Goal: Register for event/course

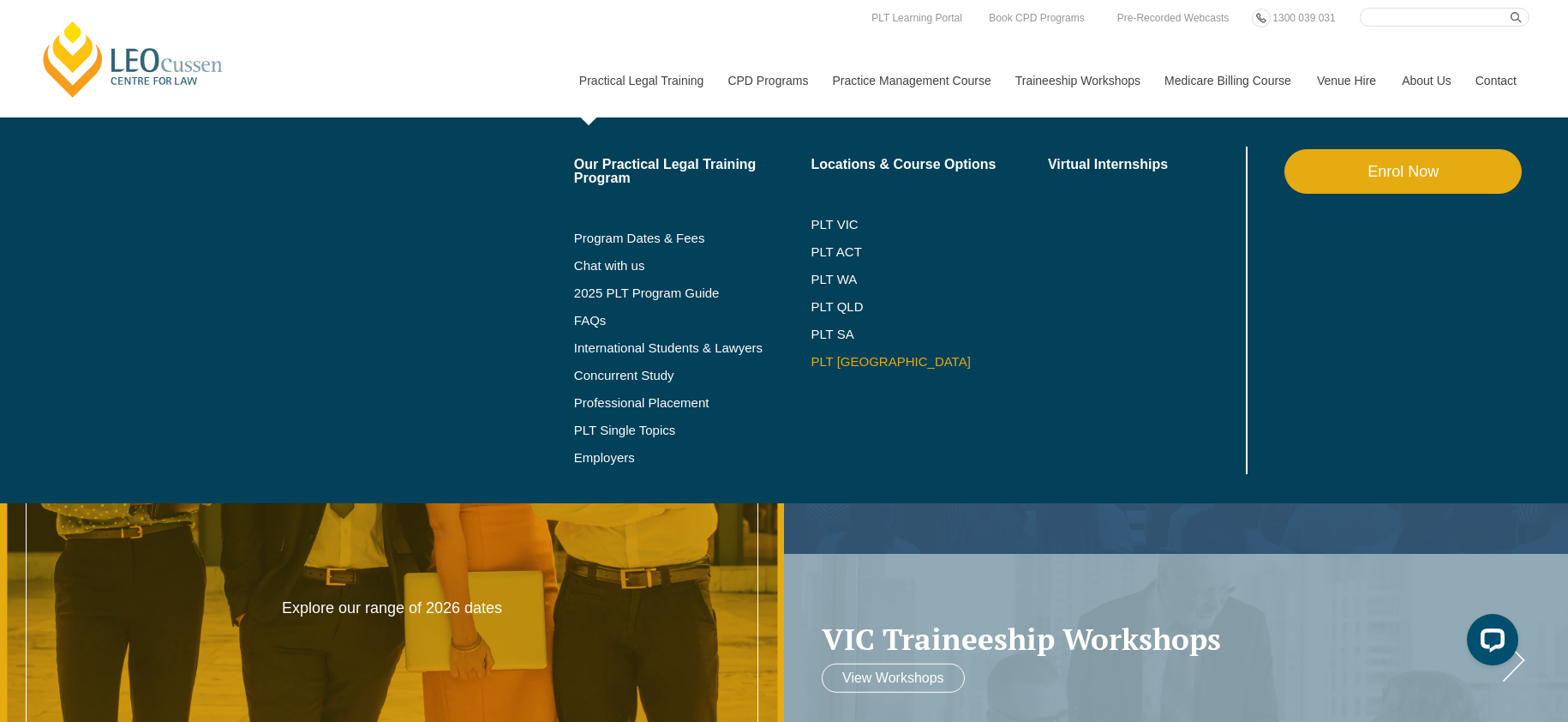
click at [822, 363] on link "PLT [GEOGRAPHIC_DATA]" at bounding box center [929, 361] width 237 height 14
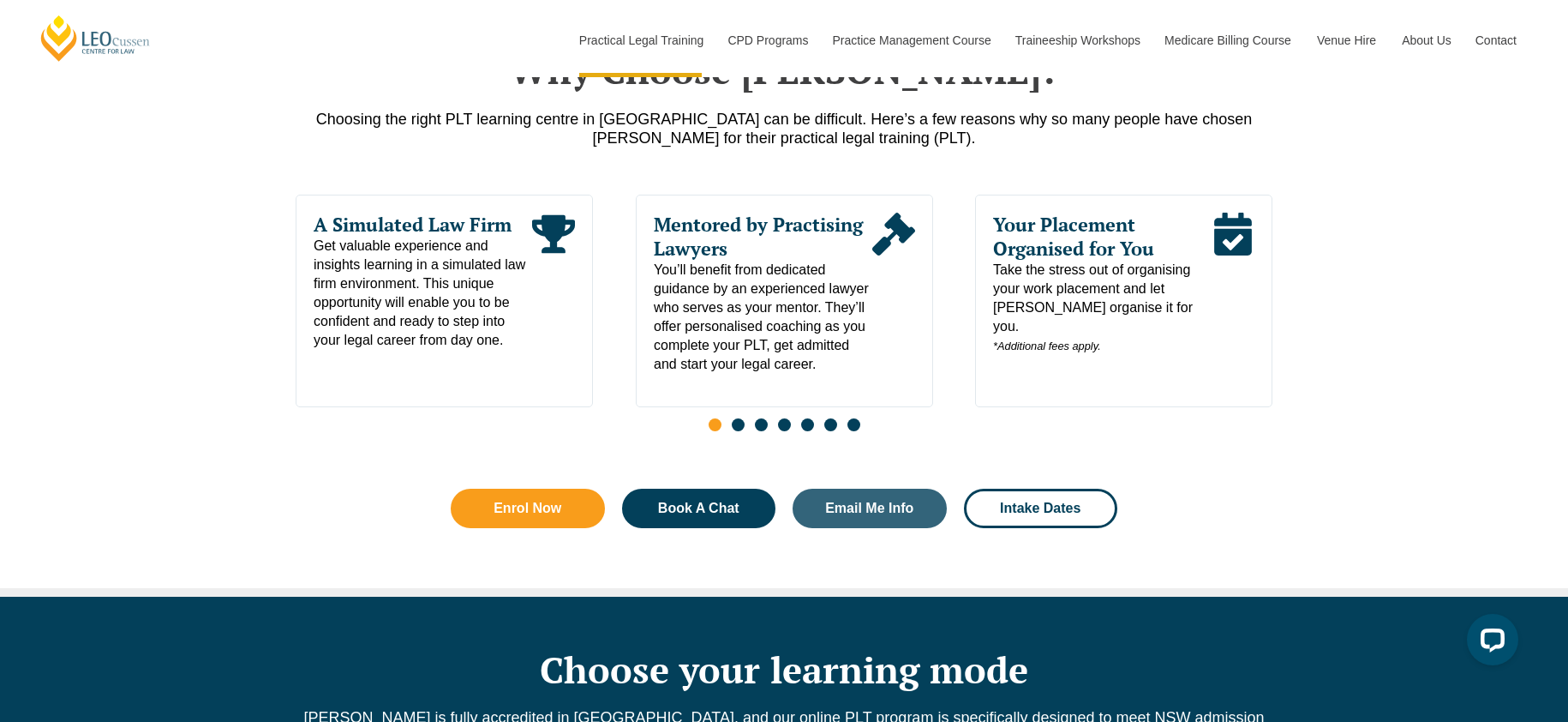
scroll to position [875, 0]
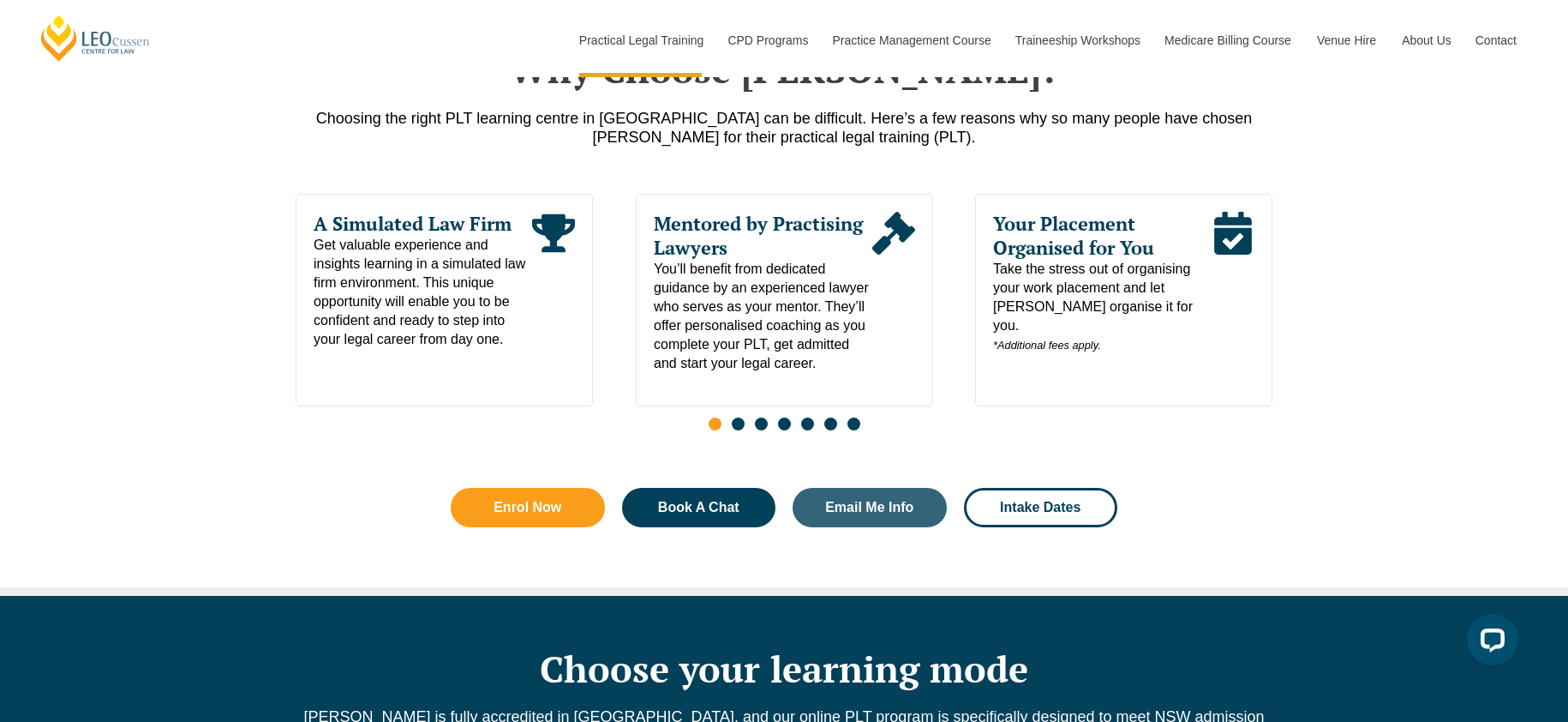
click at [732, 430] on span "Go to slide 2" at bounding box center [738, 424] width 13 height 13
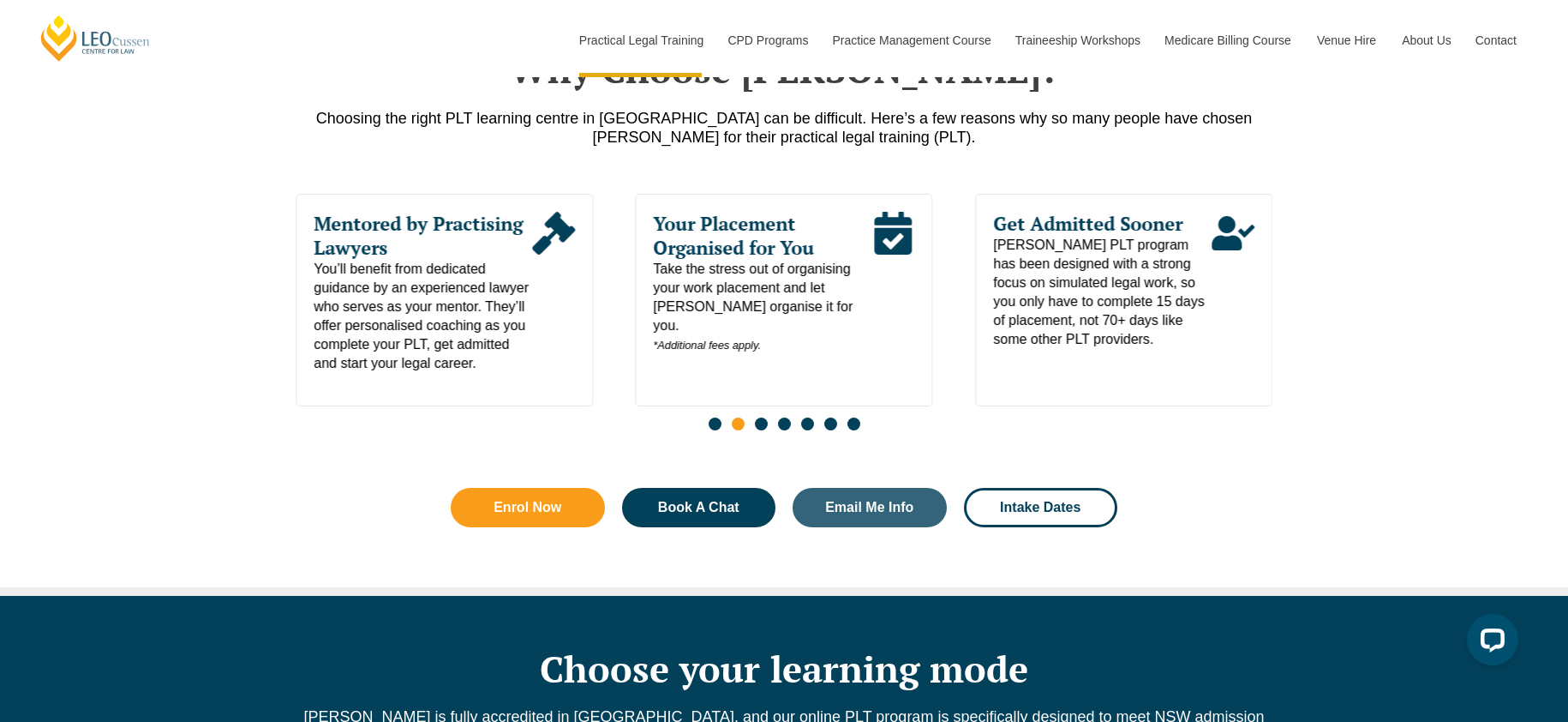
click at [760, 430] on span "Go to slide 3" at bounding box center [760, 424] width 13 height 13
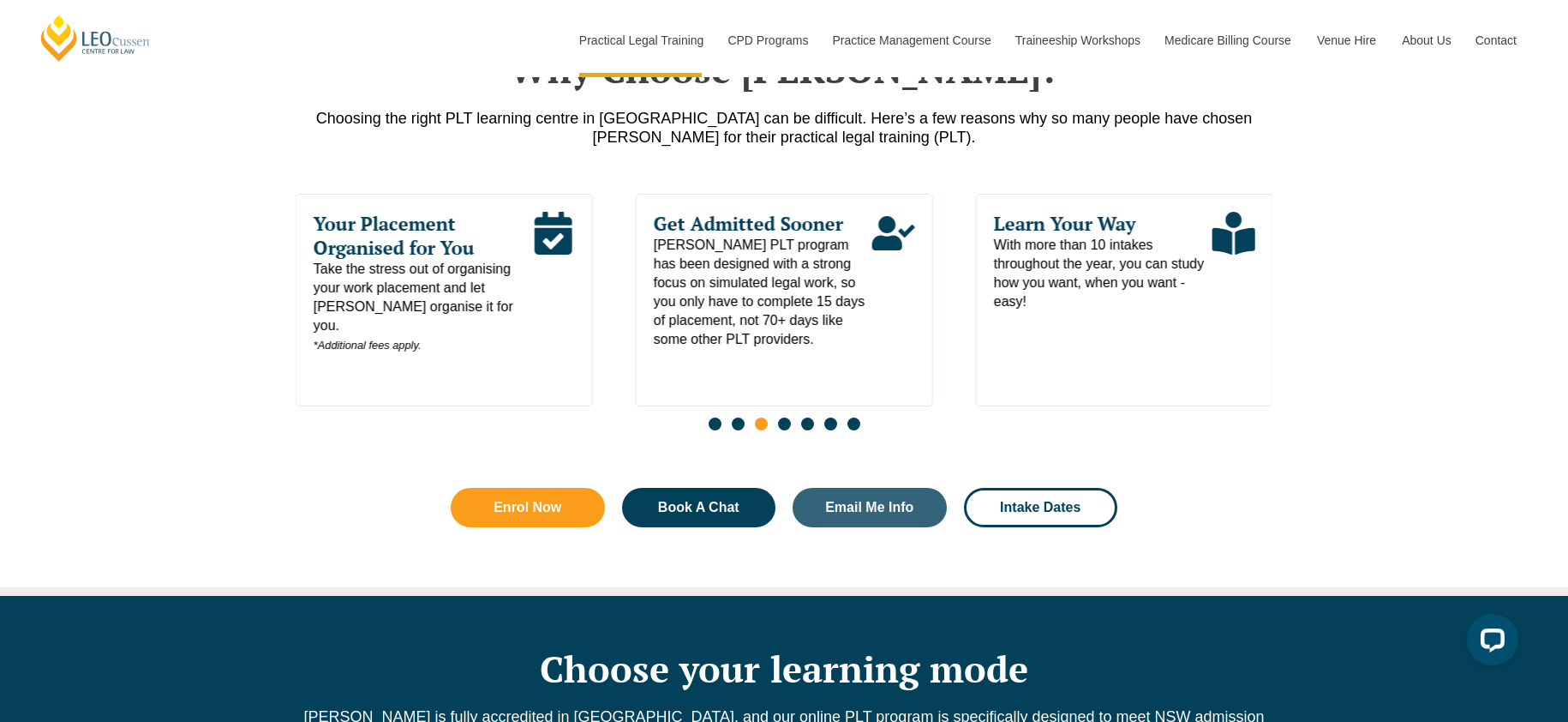
click at [782, 429] on span "Go to slide 4" at bounding box center [784, 424] width 13 height 13
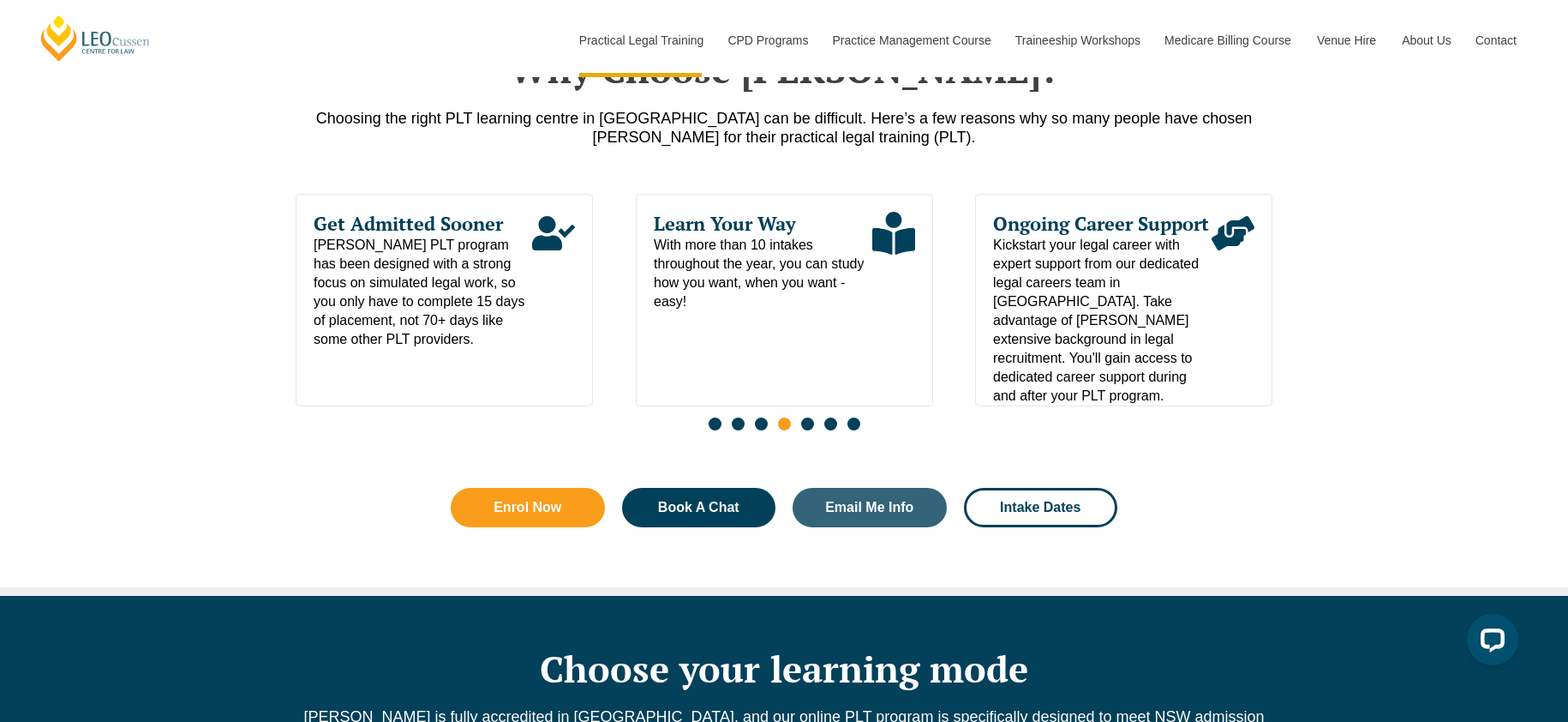
click at [804, 427] on span "Go to slide 5" at bounding box center [807, 424] width 13 height 13
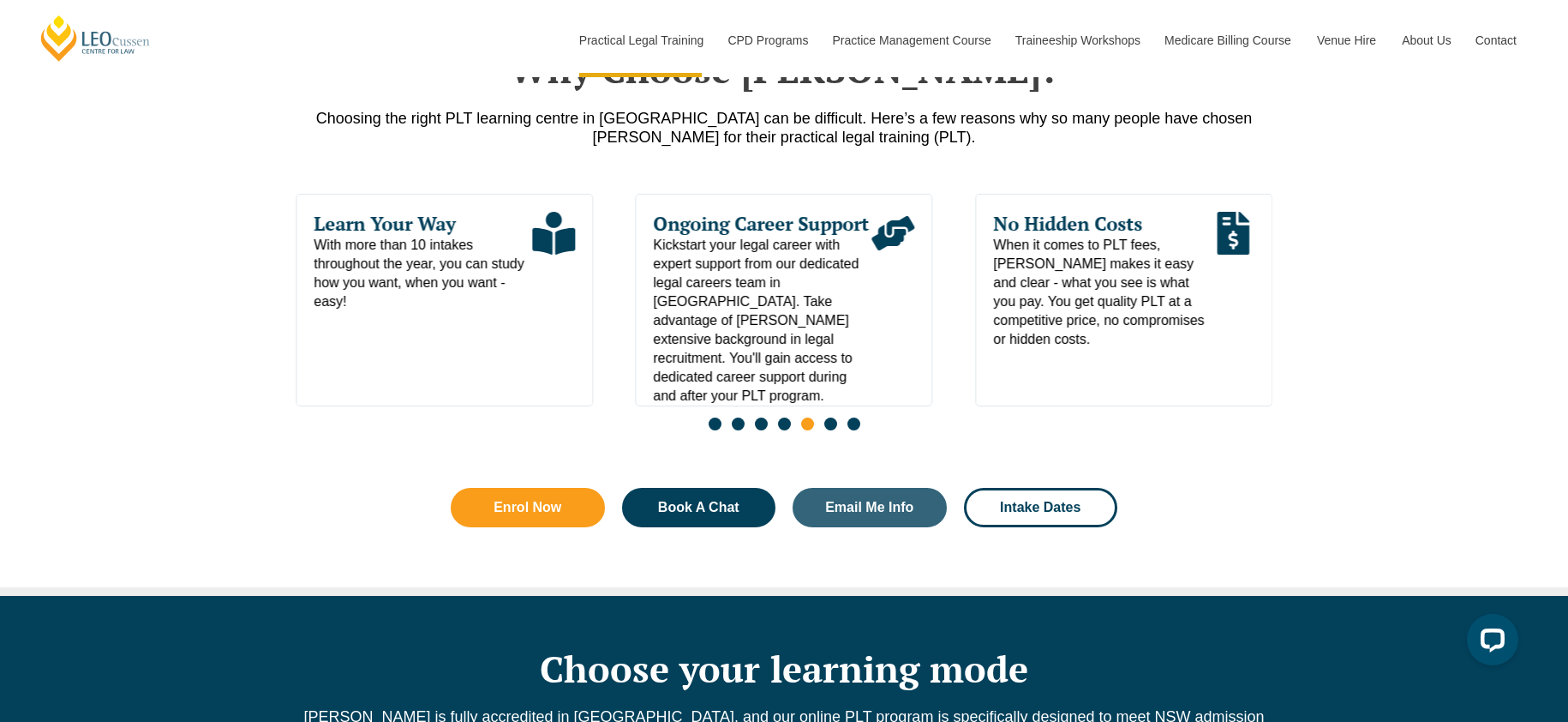
click at [829, 427] on span "Go to slide 6" at bounding box center [830, 424] width 13 height 13
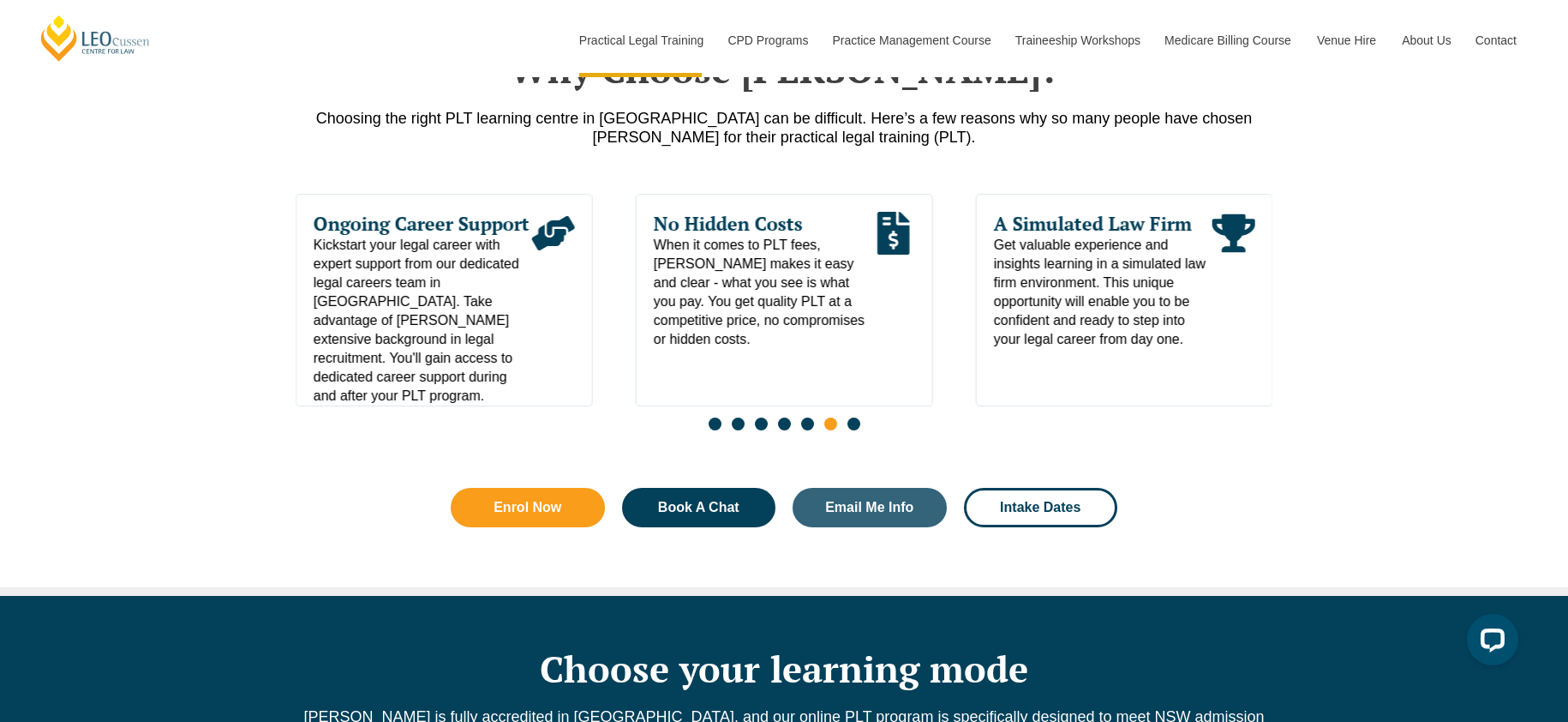
click at [850, 427] on span "Go to slide 7" at bounding box center [853, 424] width 13 height 13
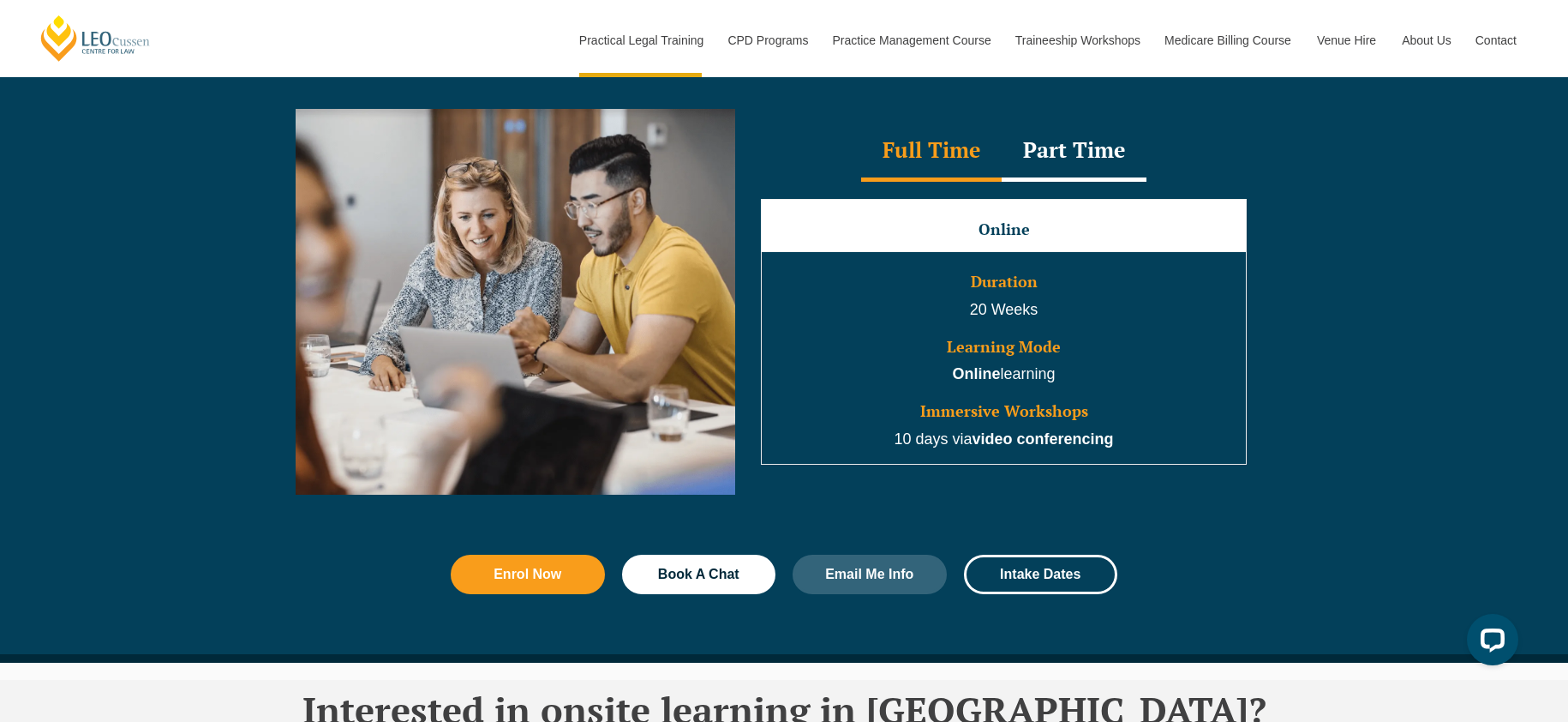
scroll to position [1593, 0]
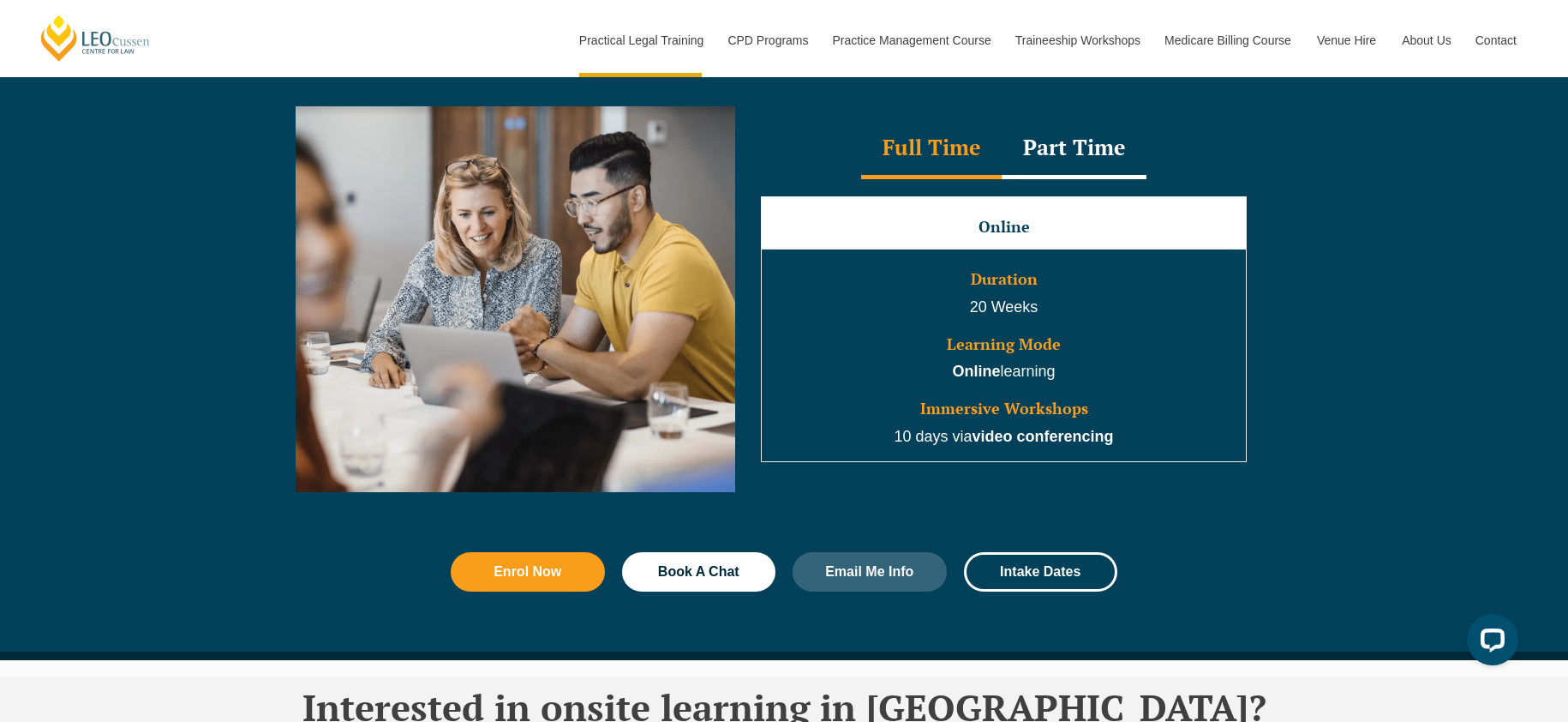
click at [1074, 153] on div "Part Time" at bounding box center [1074, 149] width 145 height 60
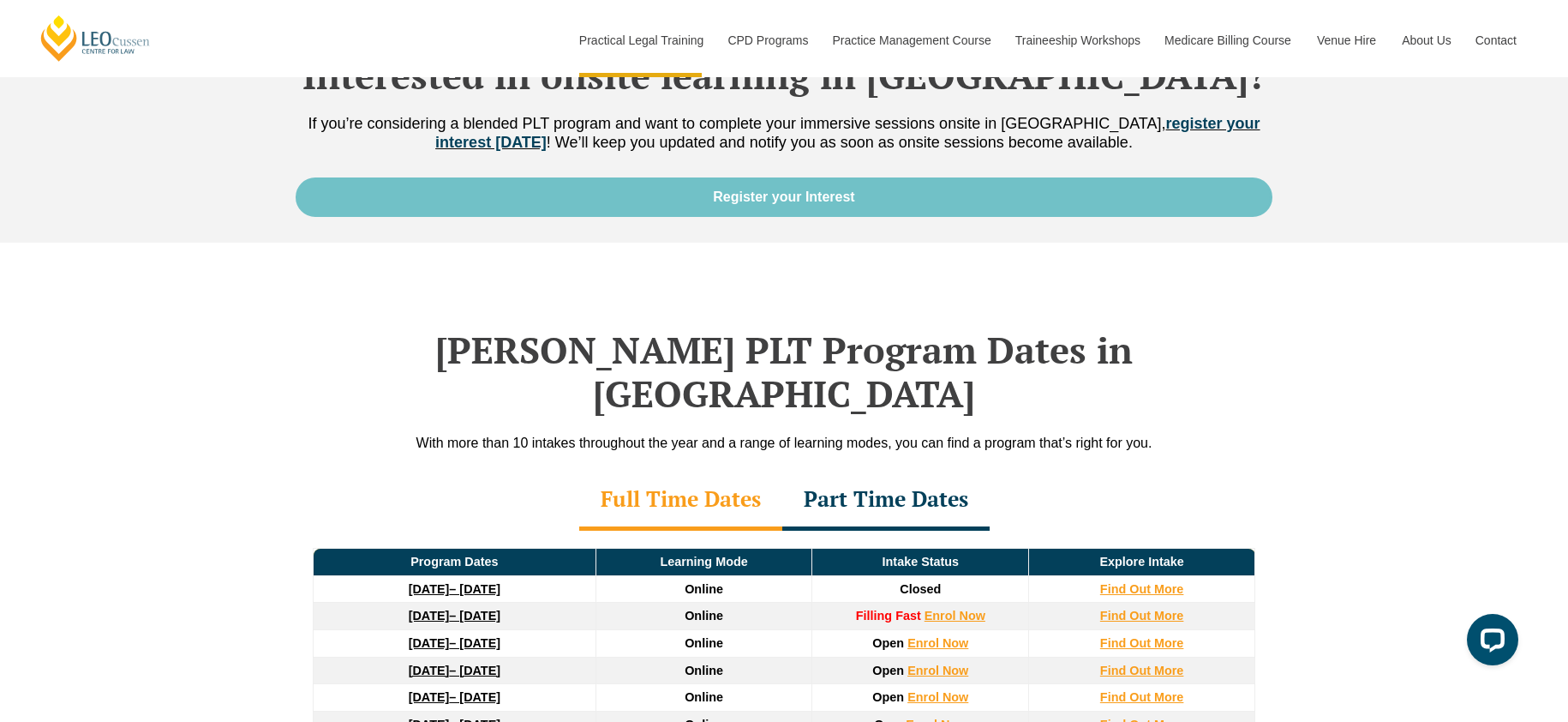
scroll to position [2216, 0]
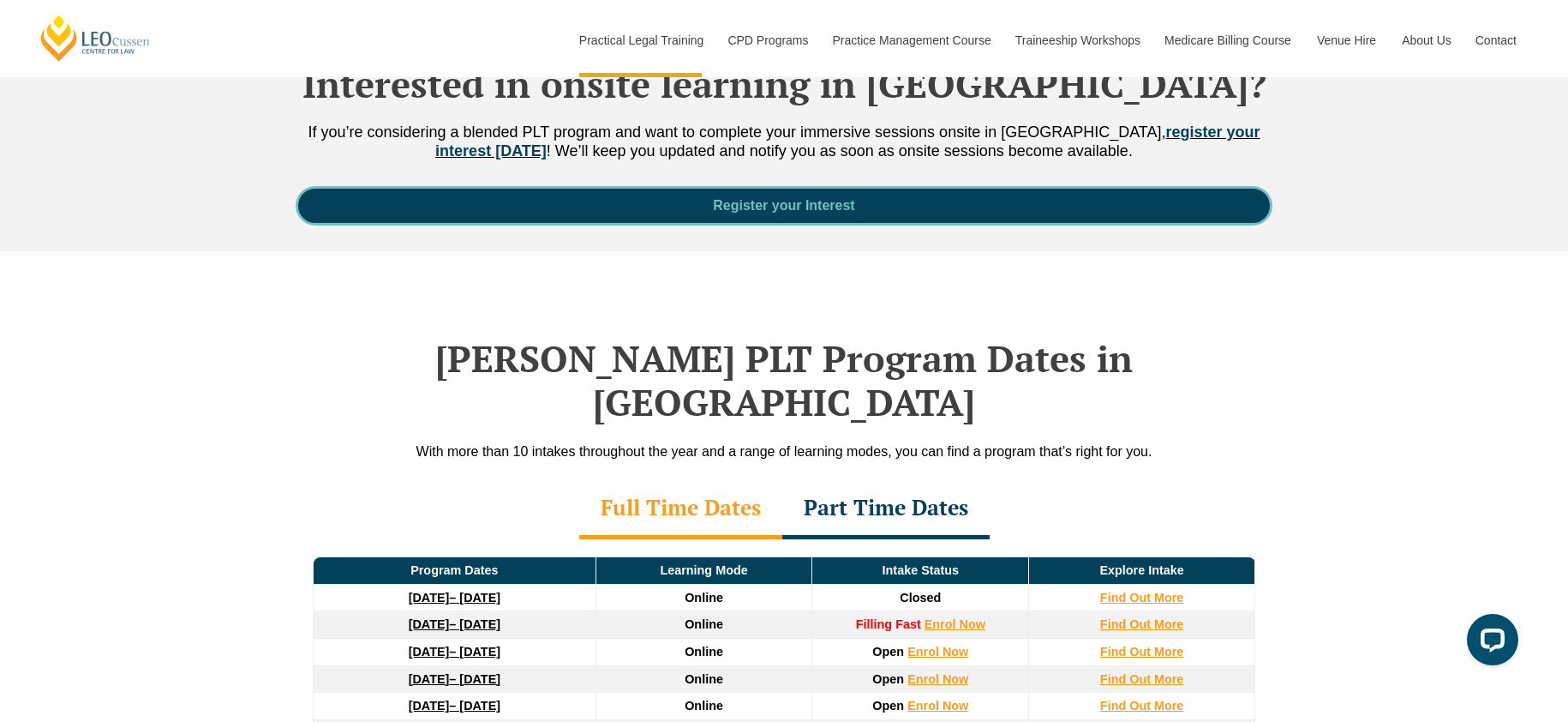
click at [762, 212] on span "Register your Interest" at bounding box center [784, 205] width 141 height 14
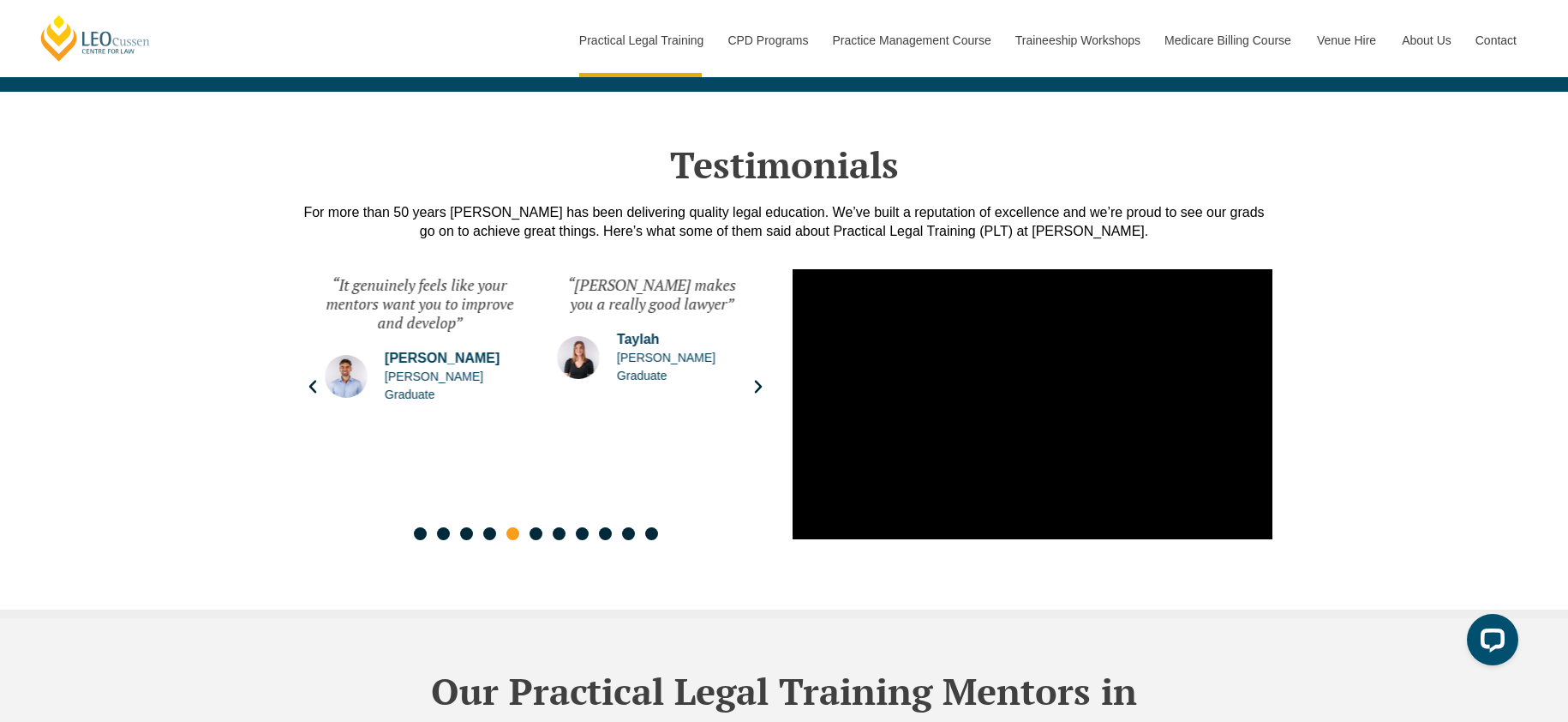
scroll to position [4250, 0]
